Goal: Task Accomplishment & Management: Manage account settings

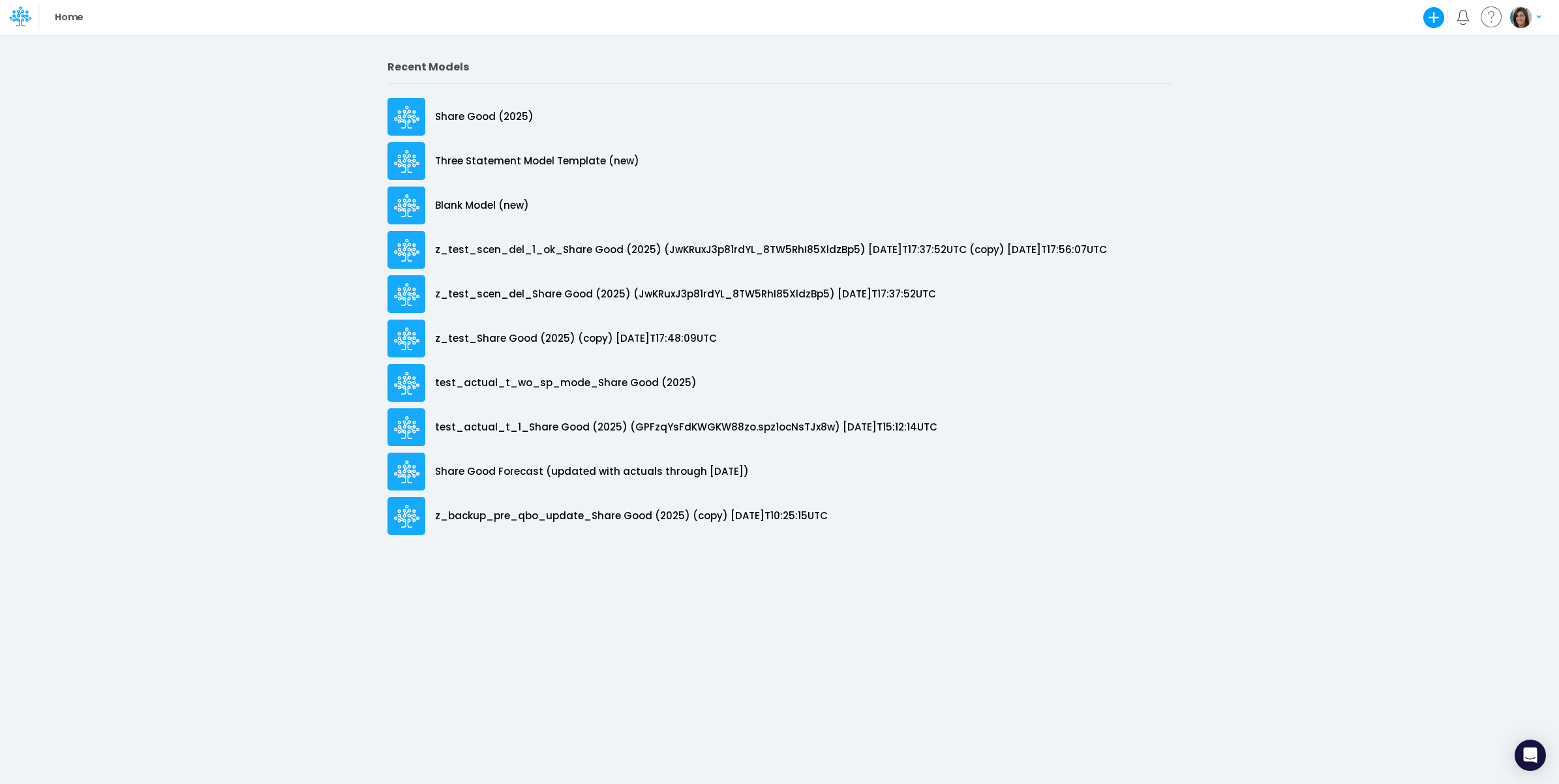
click at [1521, 20] on img "button" at bounding box center [1521, 18] width 22 height 22
click at [1468, 88] on div "My profile settings Log out" at bounding box center [1473, 61] width 141 height 63
click at [1468, 74] on button "Log out" at bounding box center [1473, 77] width 140 height 20
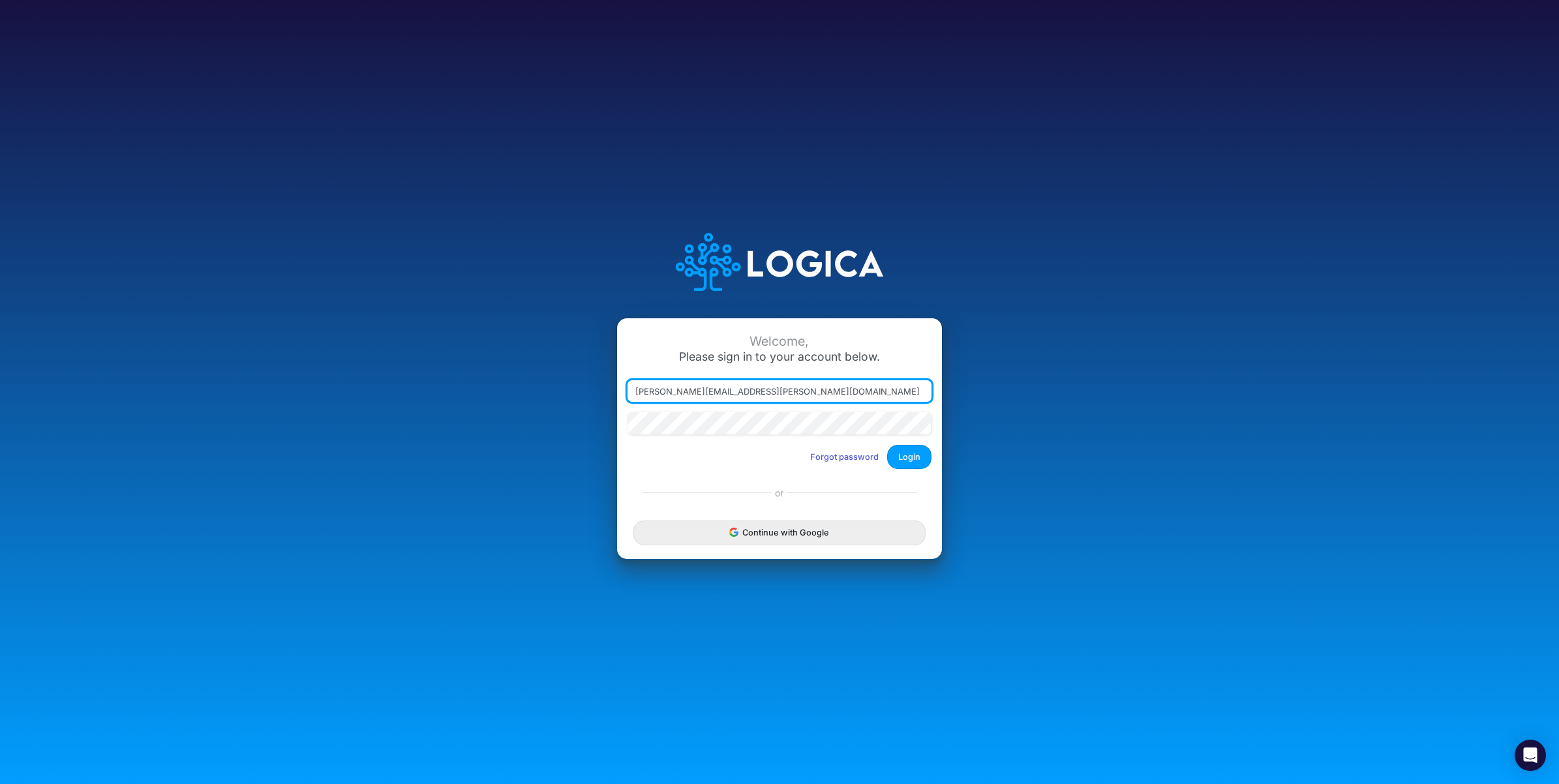
drag, startPoint x: 701, startPoint y: 390, endPoint x: 1146, endPoint y: 392, distance: 445.0
click at [1146, 392] on div "Welcome, Please sign in to your account below. [PERSON_NAME][EMAIL_ADDRESS][PER…" at bounding box center [779, 392] width 1040 height 372
type input "[PERSON_NAME][EMAIL_ADDRESS][PERSON_NAME][DOMAIN_NAME]"
click at [928, 451] on button "Login" at bounding box center [910, 457] width 45 height 24
